Goal: Browse casually

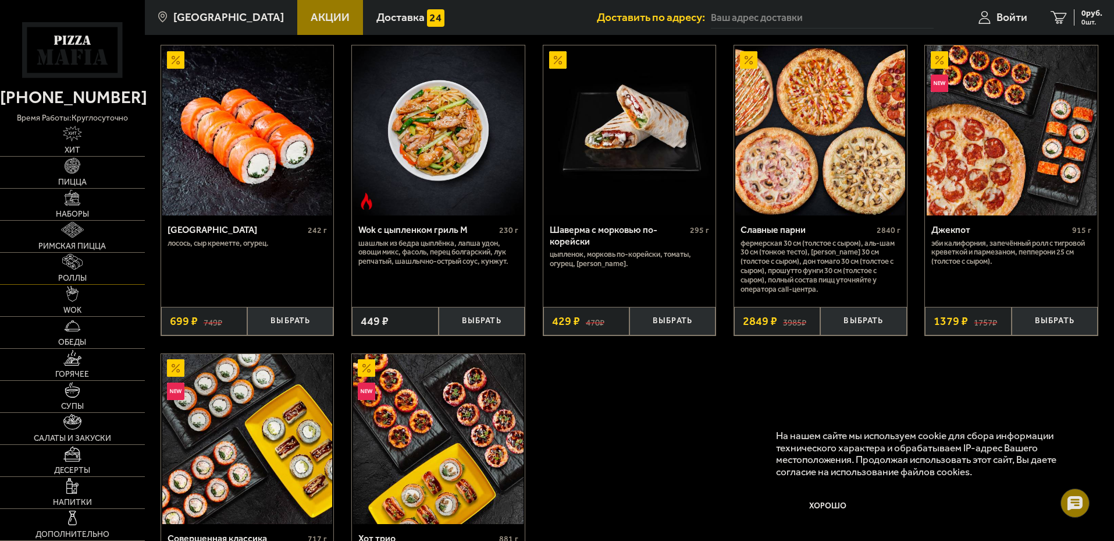
scroll to position [640, 0]
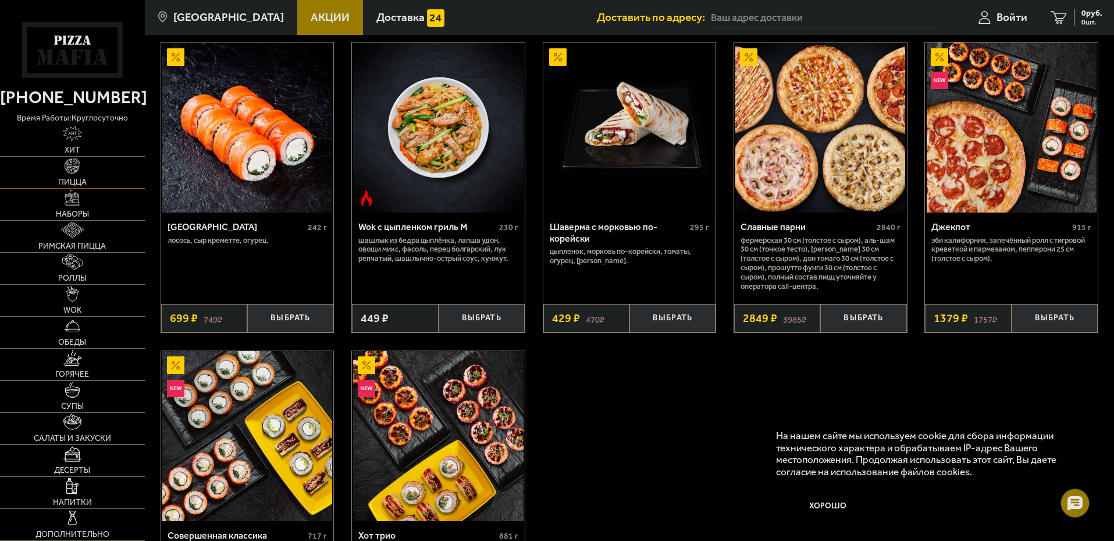
click at [98, 170] on link "Пицца" at bounding box center [72, 172] width 145 height 31
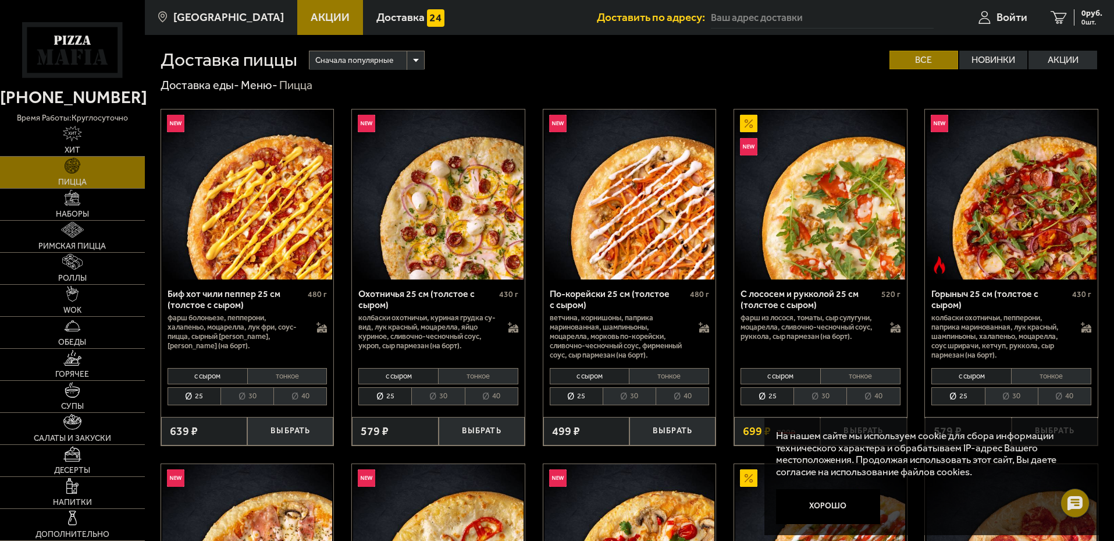
click at [301, 392] on li "40" at bounding box center [300, 396] width 54 height 18
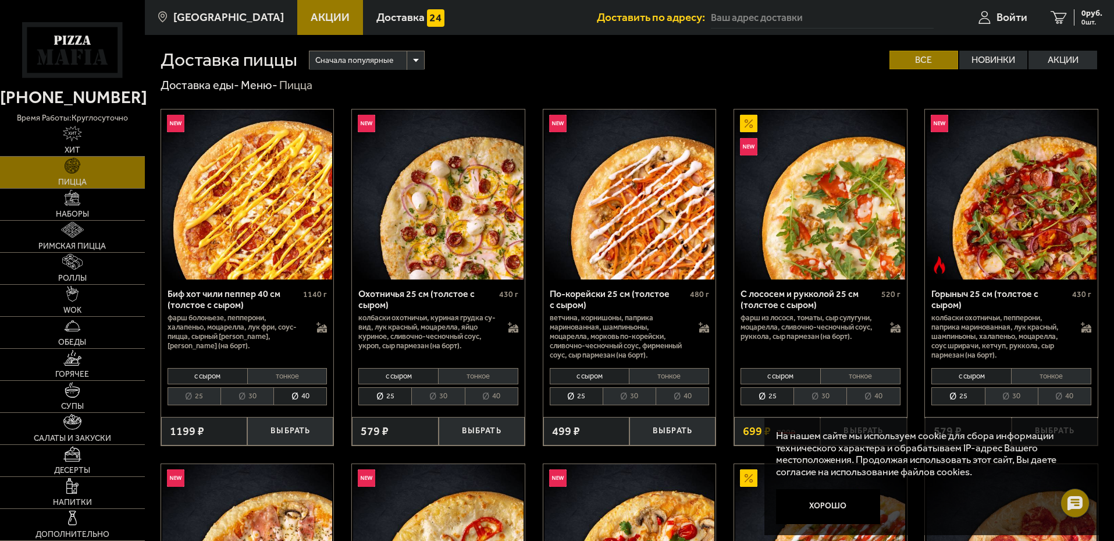
click at [257, 397] on li "30" at bounding box center [247, 396] width 53 height 18
click at [297, 400] on li "40" at bounding box center [300, 396] width 54 height 18
click at [104, 208] on link "Наборы" at bounding box center [72, 204] width 145 height 31
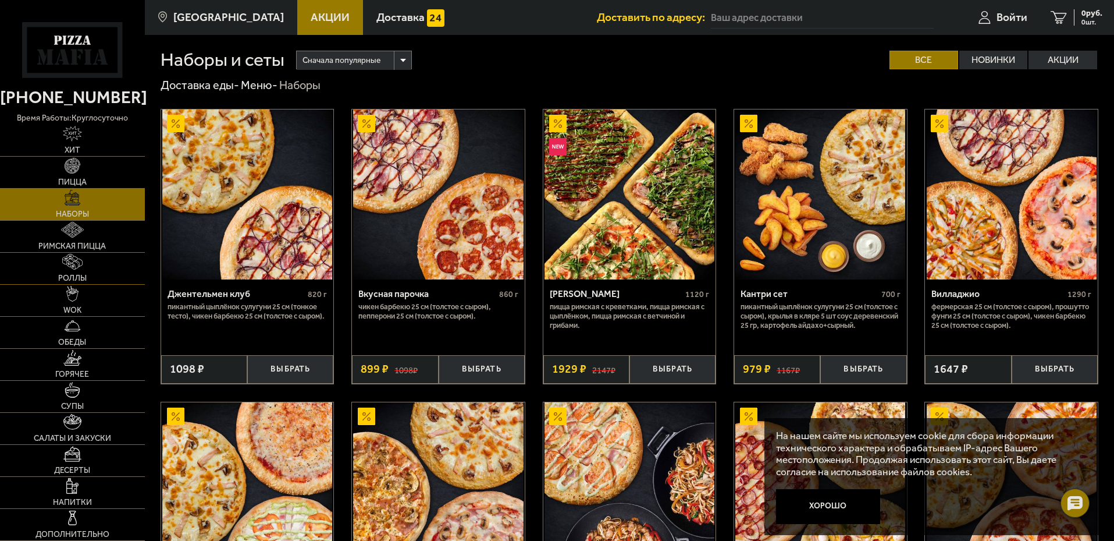
click at [81, 253] on link "Роллы" at bounding box center [72, 268] width 145 height 31
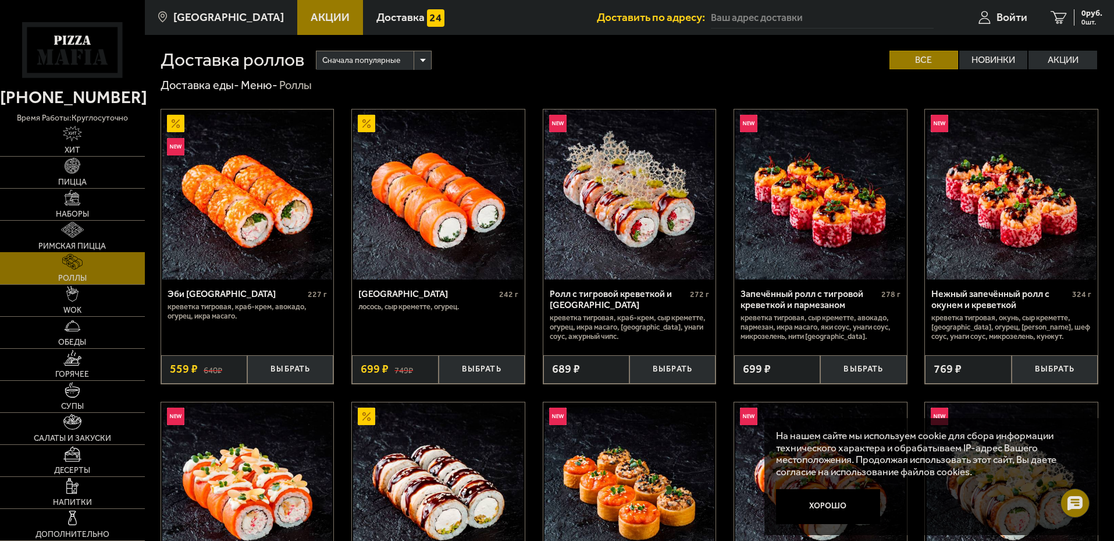
click at [87, 242] on span "Римская пицца" at bounding box center [72, 246] width 68 height 8
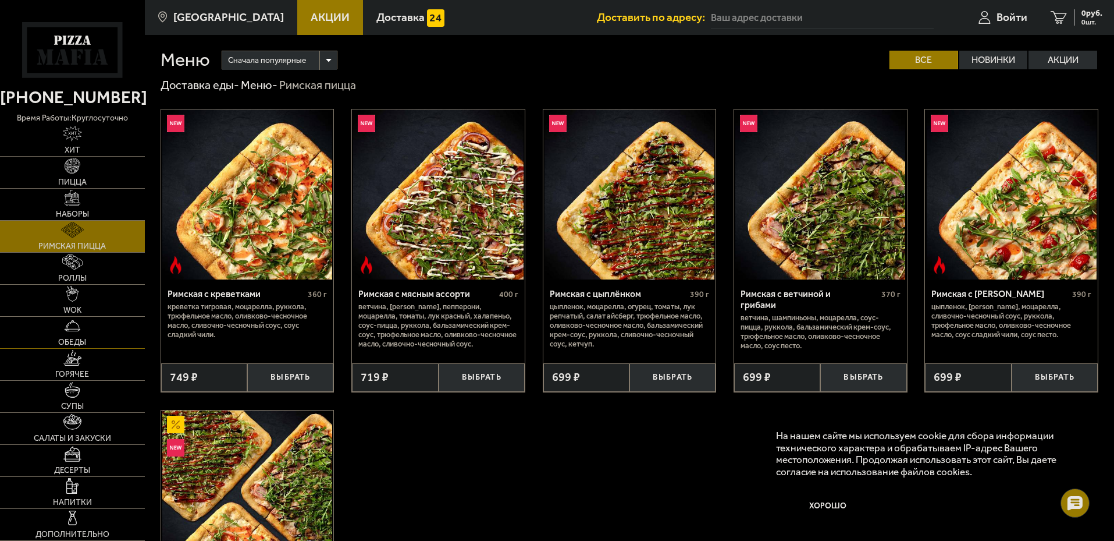
click at [105, 315] on link "WOK" at bounding box center [72, 300] width 145 height 31
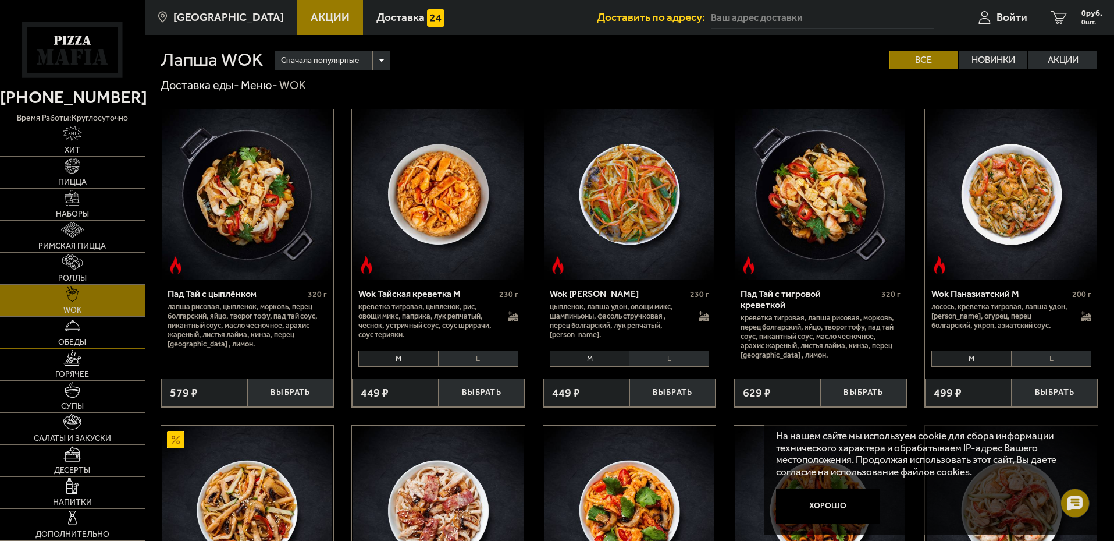
click at [73, 335] on link "Обеды" at bounding box center [72, 332] width 145 height 31
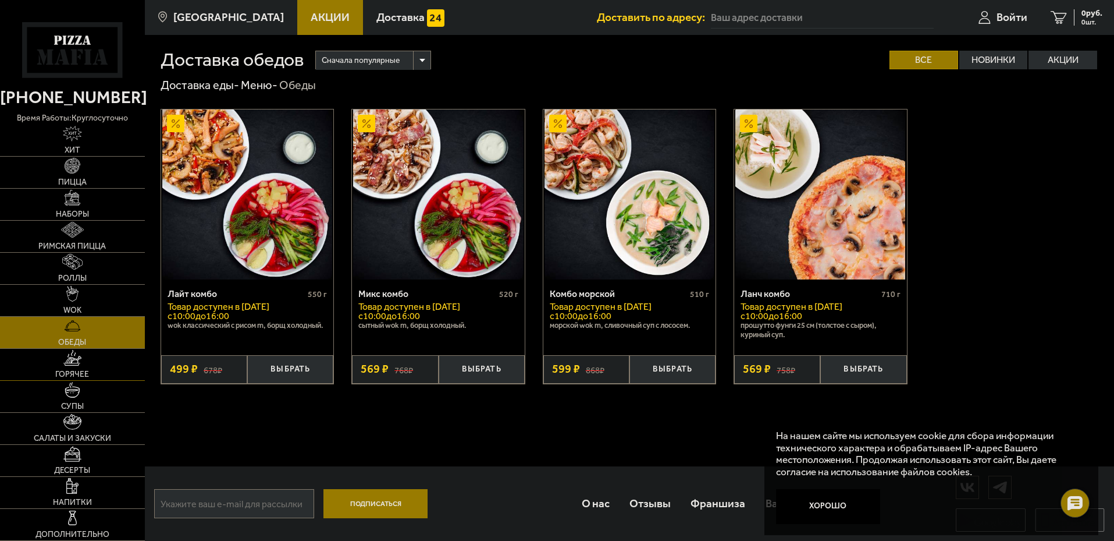
click at [70, 374] on span "Горячее" at bounding box center [72, 374] width 34 height 8
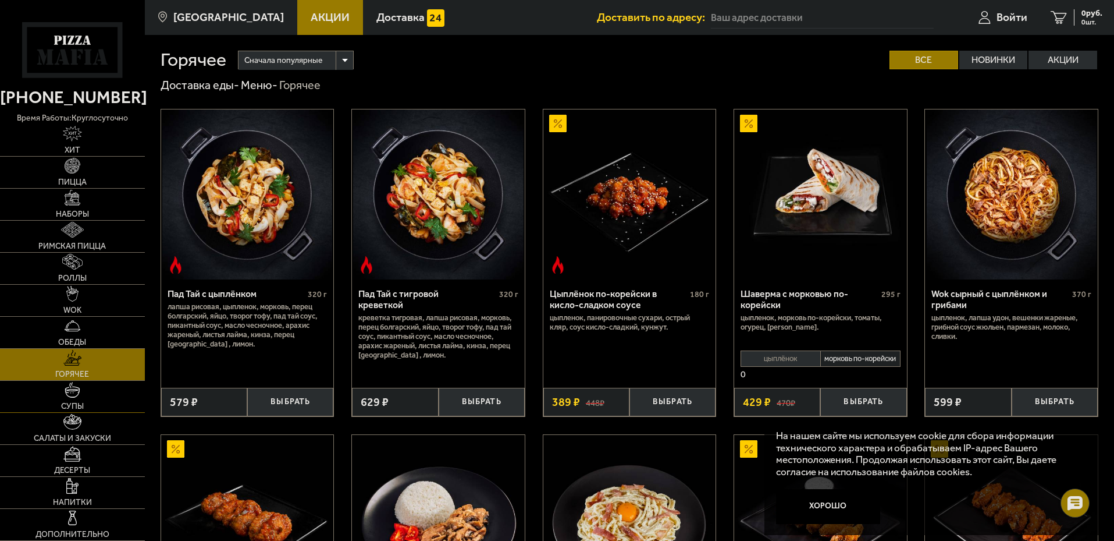
click at [68, 401] on link "Супы" at bounding box center [72, 396] width 145 height 31
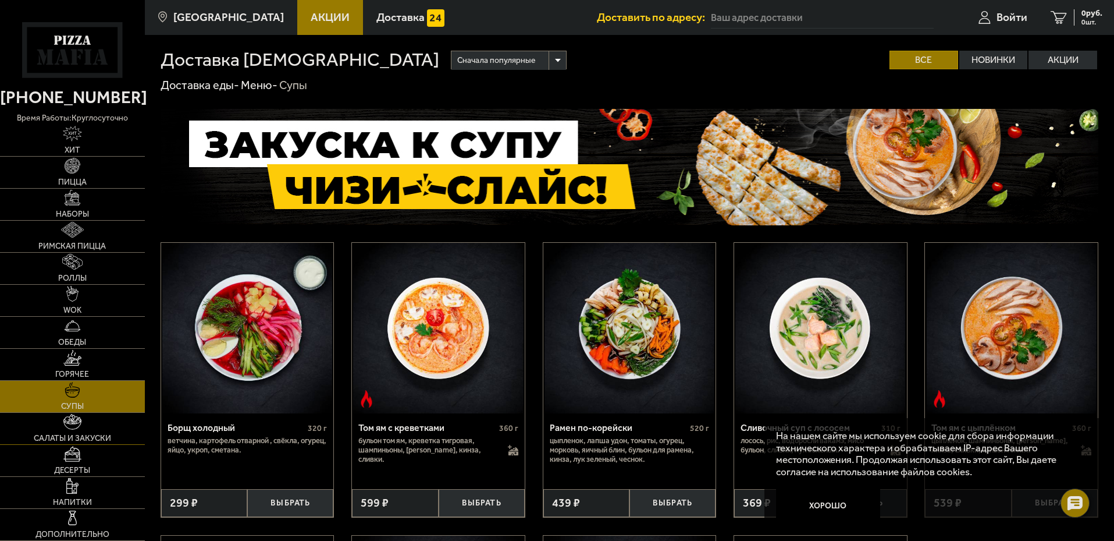
click at [76, 438] on span "Салаты и закуски" at bounding box center [72, 438] width 77 height 8
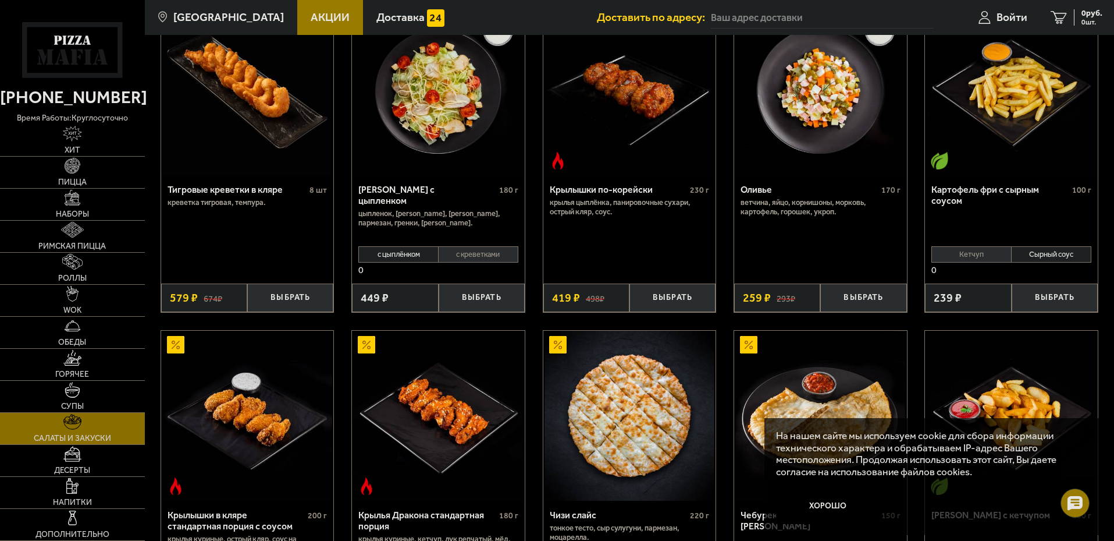
scroll to position [116, 0]
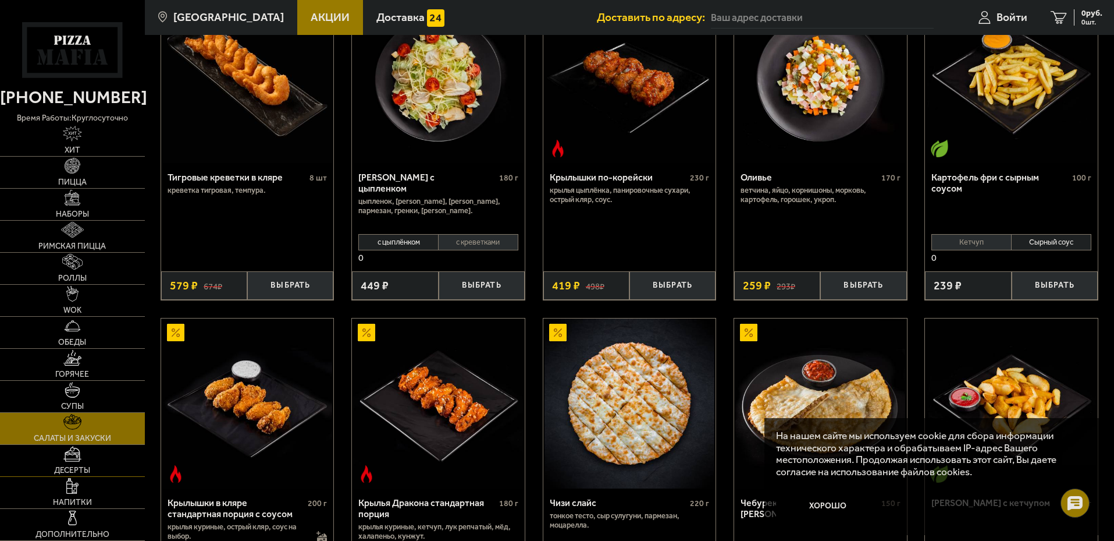
click at [89, 460] on link "Десерты" at bounding box center [72, 460] width 145 height 31
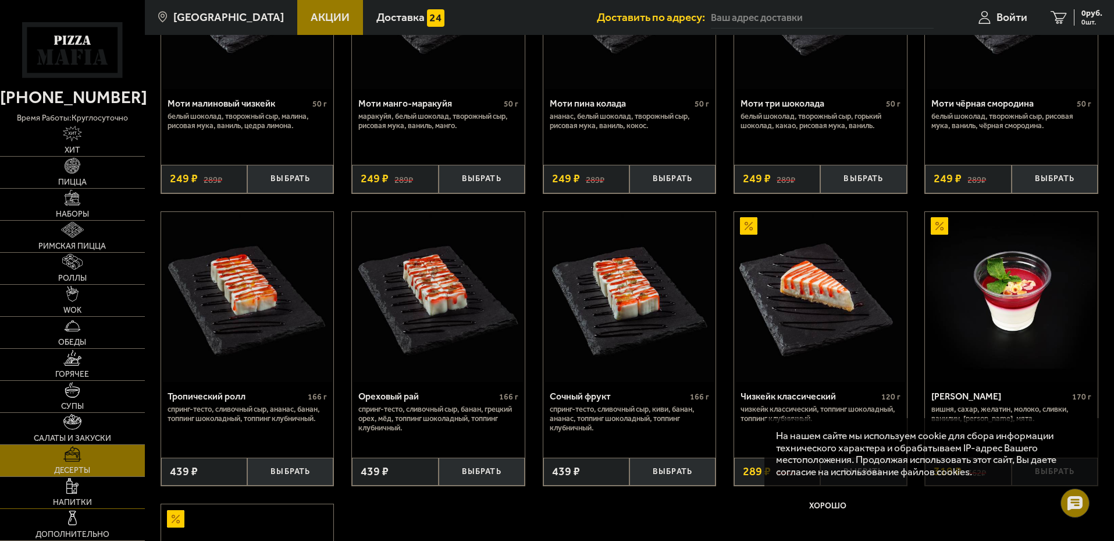
scroll to position [291, 0]
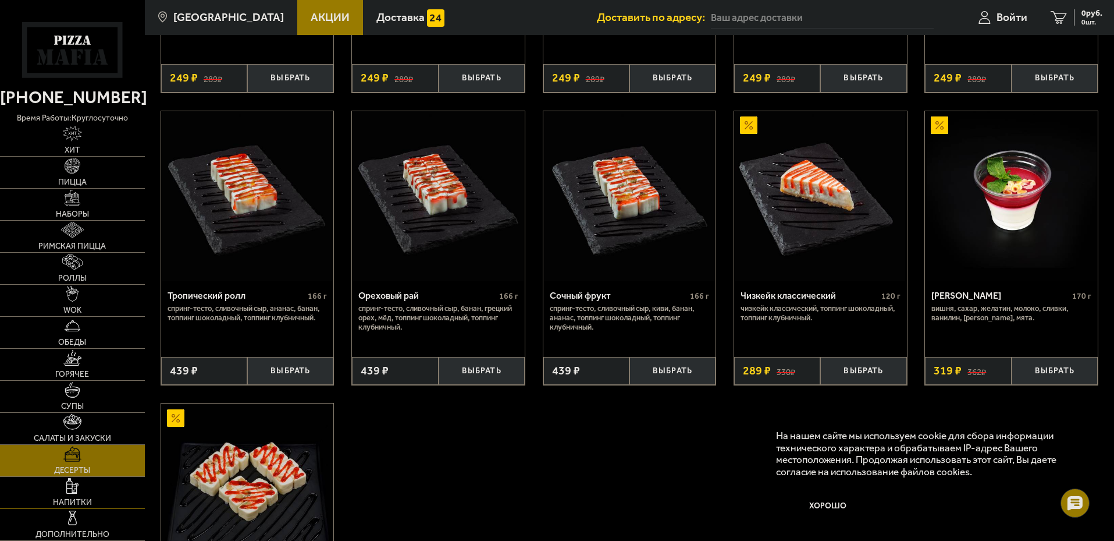
click at [104, 492] on link "Напитки" at bounding box center [72, 492] width 145 height 31
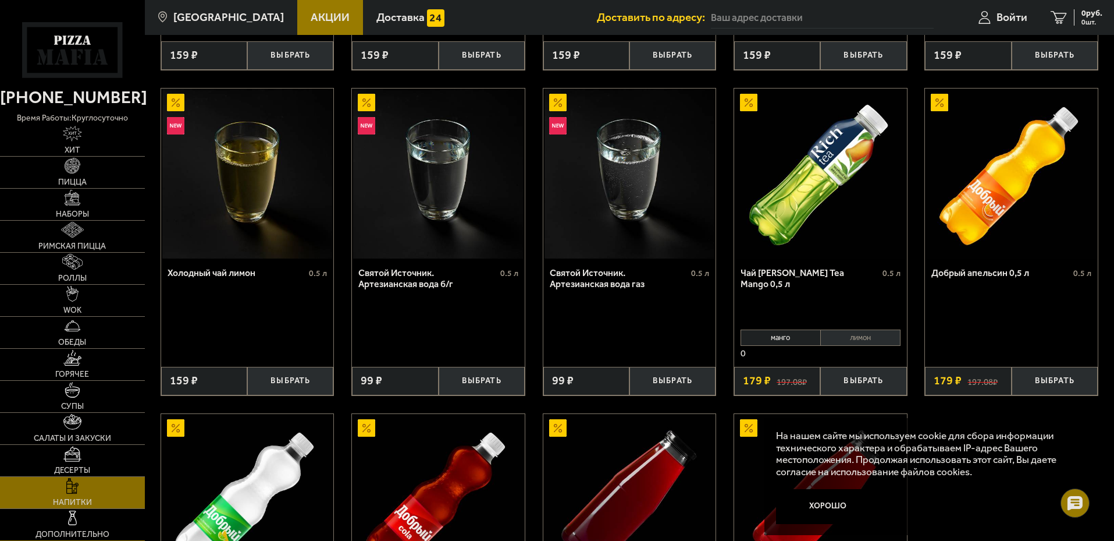
scroll to position [319, 0]
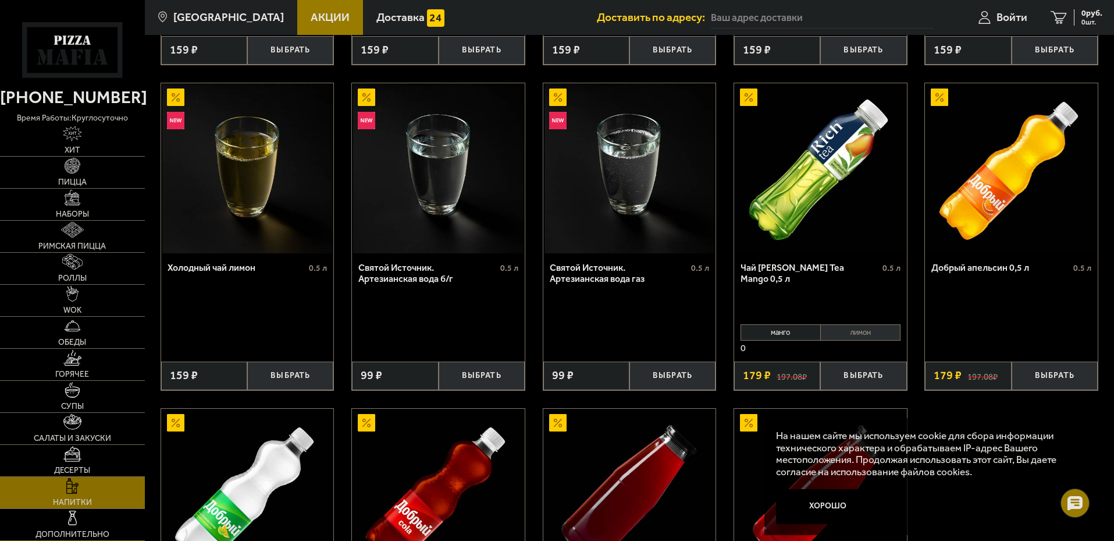
click at [106, 528] on link "Дополнительно" at bounding box center [72, 524] width 145 height 31
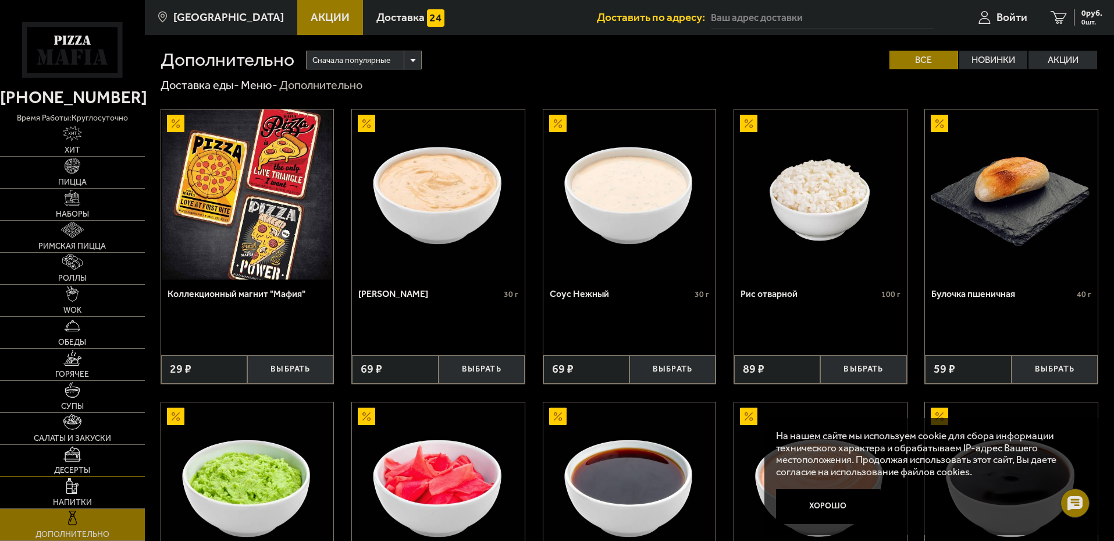
click at [93, 449] on link "Десерты" at bounding box center [72, 460] width 145 height 31
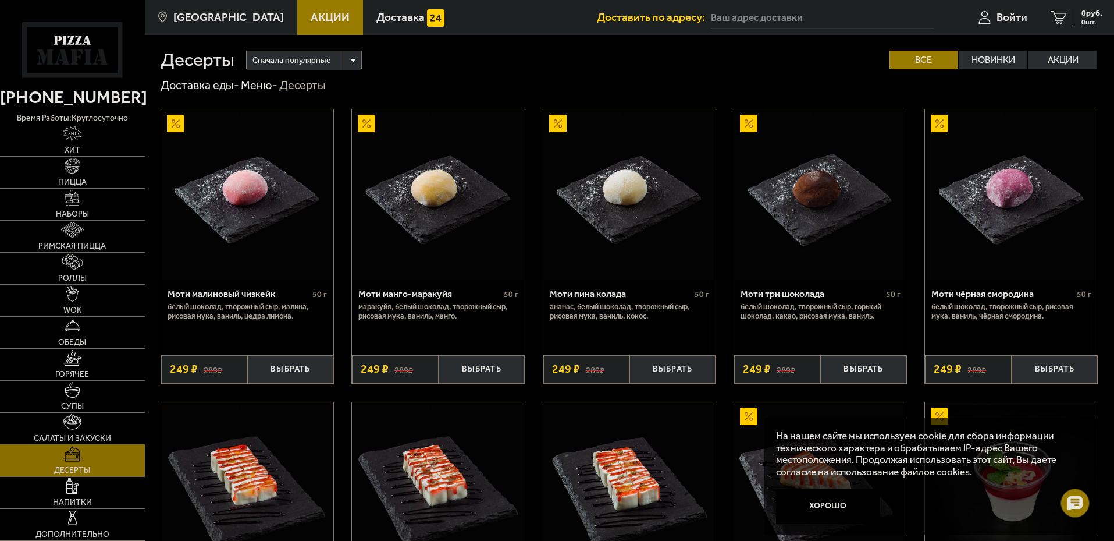
click at [90, 422] on link "Салаты и закуски" at bounding box center [72, 428] width 145 height 31
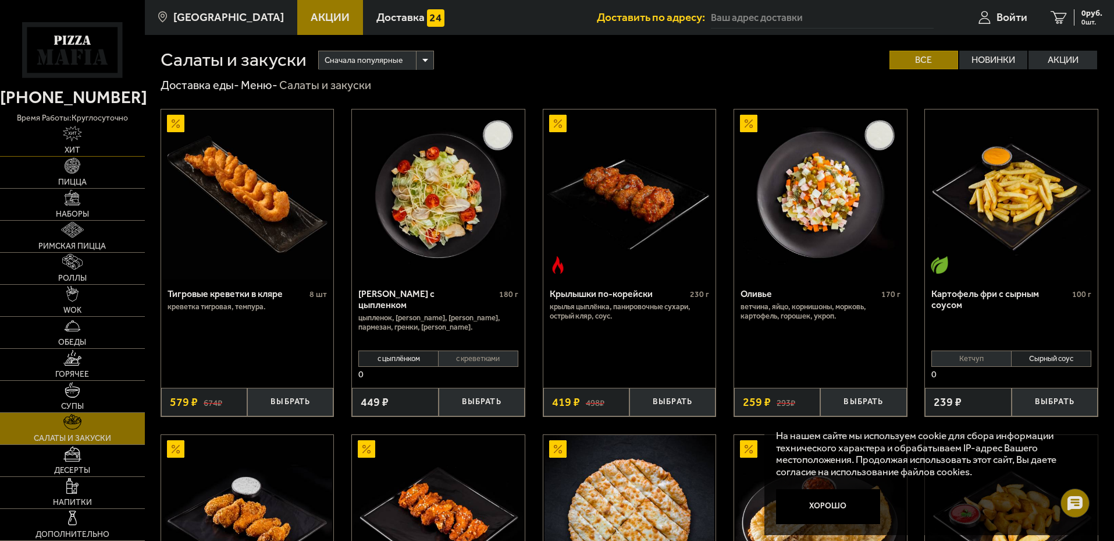
click at [74, 134] on img at bounding box center [72, 134] width 19 height 16
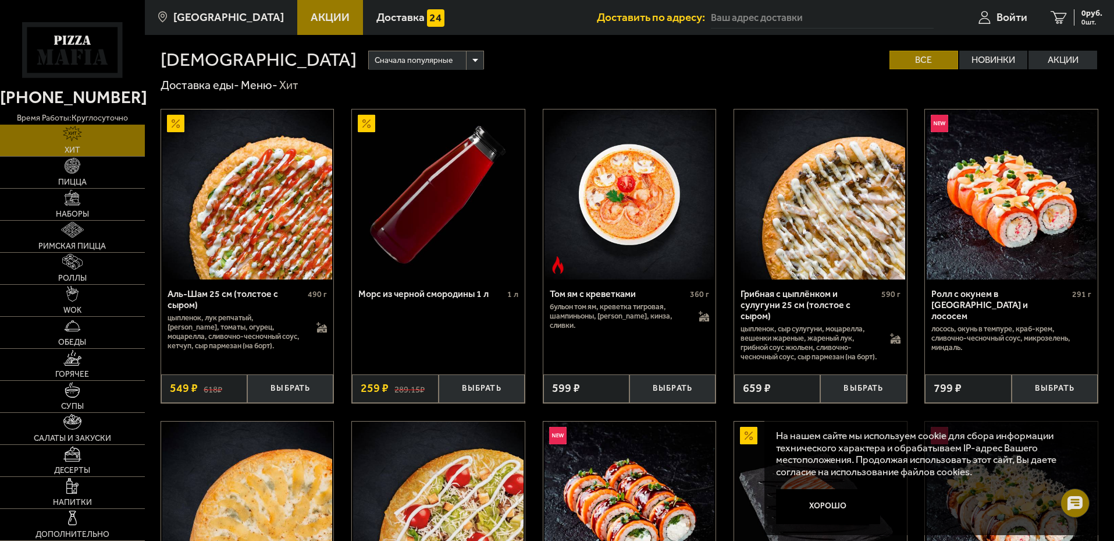
click at [105, 33] on icon at bounding box center [72, 49] width 100 height 55
